Goal: Task Accomplishment & Management: Use online tool/utility

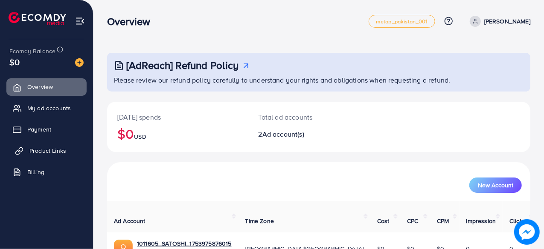
click at [49, 151] on span "Product Links" at bounding box center [47, 151] width 37 height 9
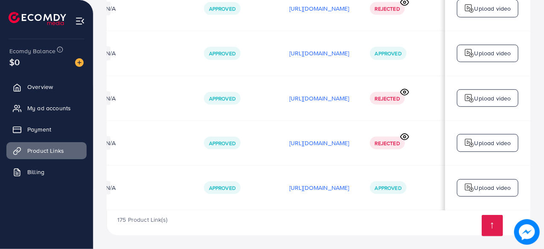
scroll to position [0, 252]
click at [324, 141] on p "[URL][DOMAIN_NAME]" at bounding box center [319, 143] width 60 height 10
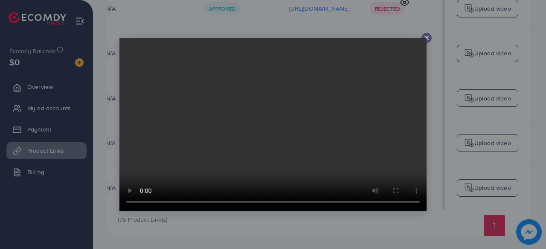
click at [427, 37] on line at bounding box center [426, 37] width 3 height 3
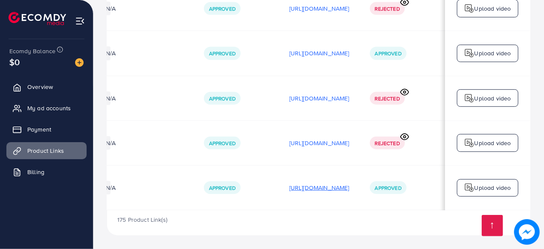
click at [310, 183] on p "[URL][DOMAIN_NAME]" at bounding box center [319, 188] width 60 height 10
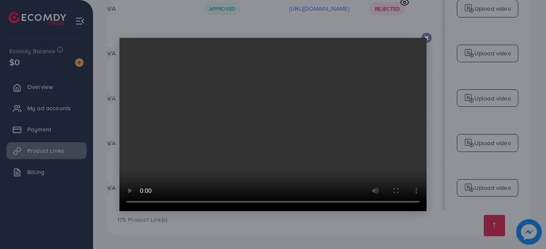
click at [426, 36] on icon at bounding box center [426, 38] width 7 height 7
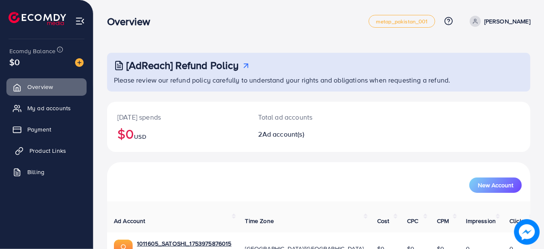
click at [14, 149] on link "Product Links" at bounding box center [46, 150] width 80 height 17
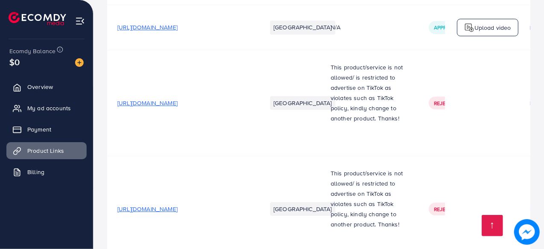
scroll to position [3177, 0]
